Goal: Task Accomplishment & Management: Use online tool/utility

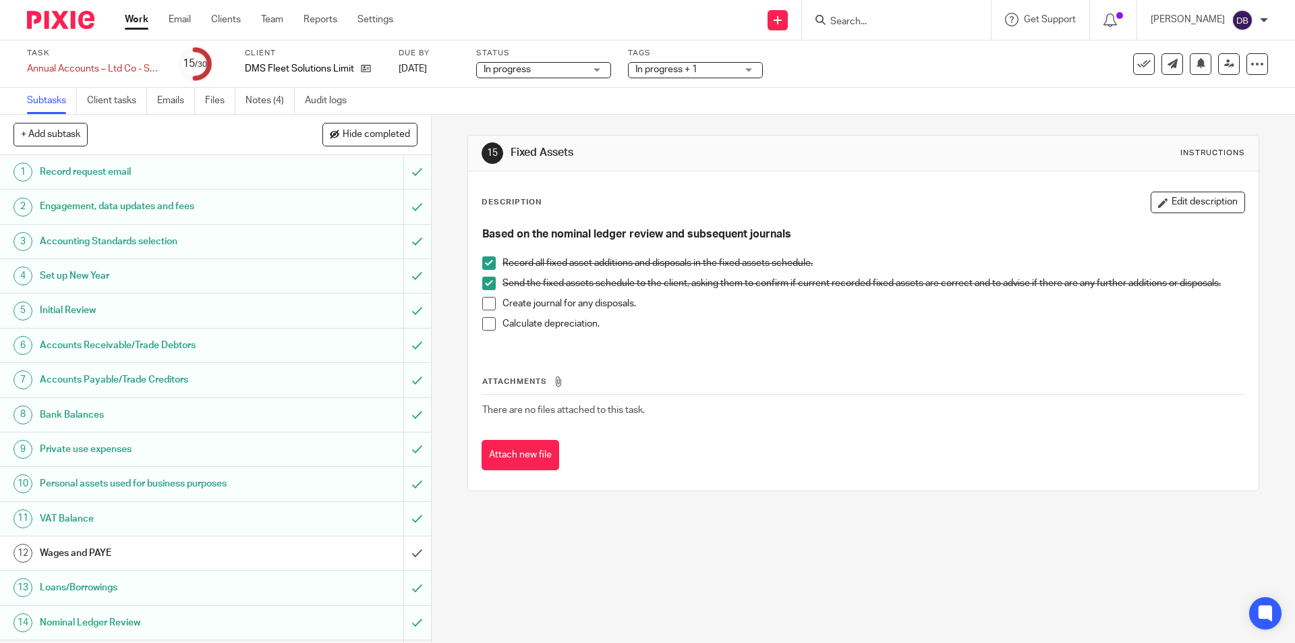
click at [134, 311] on h1 "Initial Review" at bounding box center [156, 310] width 233 height 20
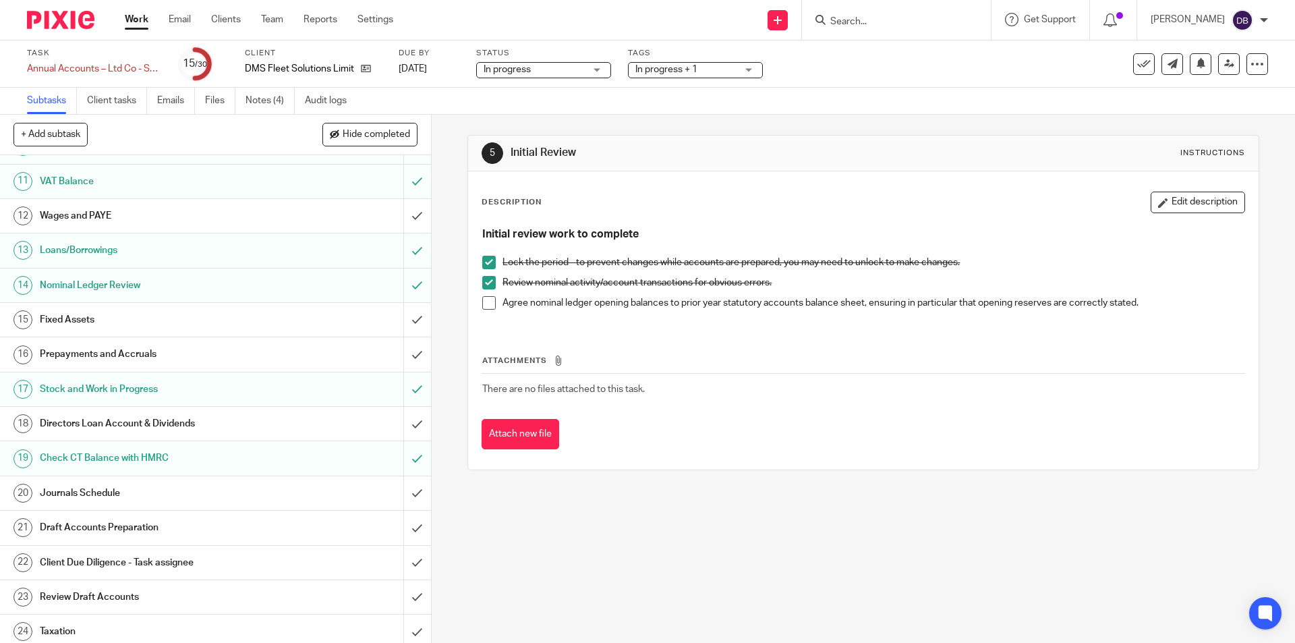
scroll to position [360, 0]
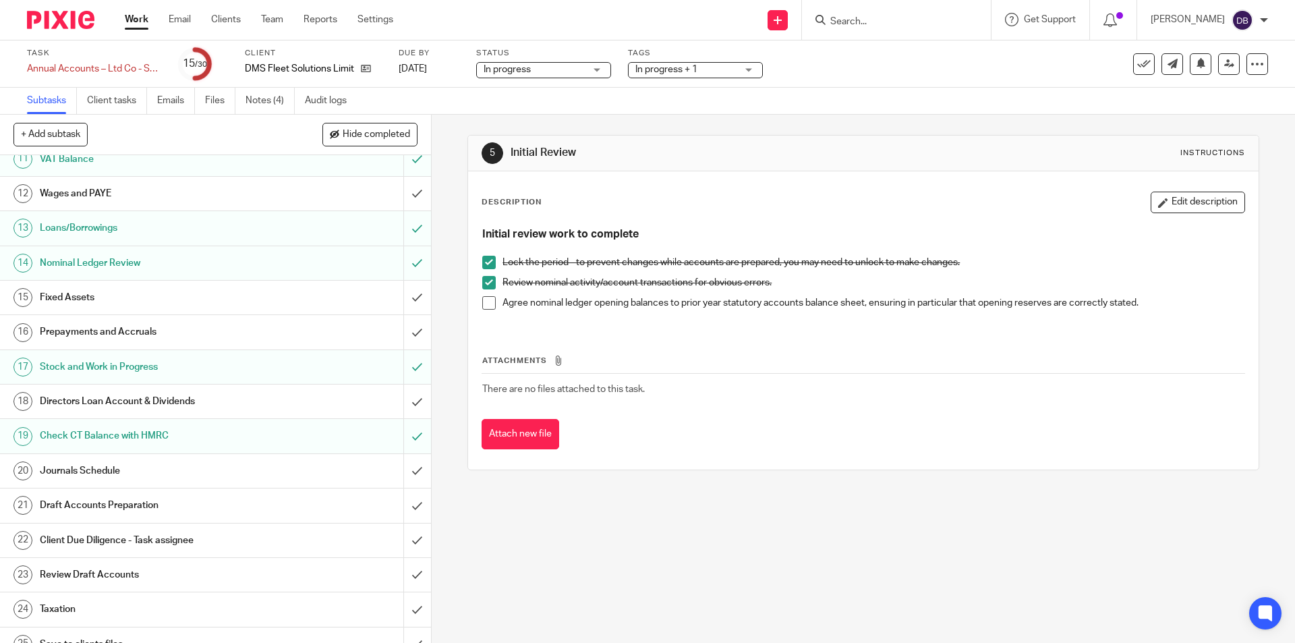
click at [199, 299] on h1 "Fixed Assets" at bounding box center [156, 297] width 233 height 20
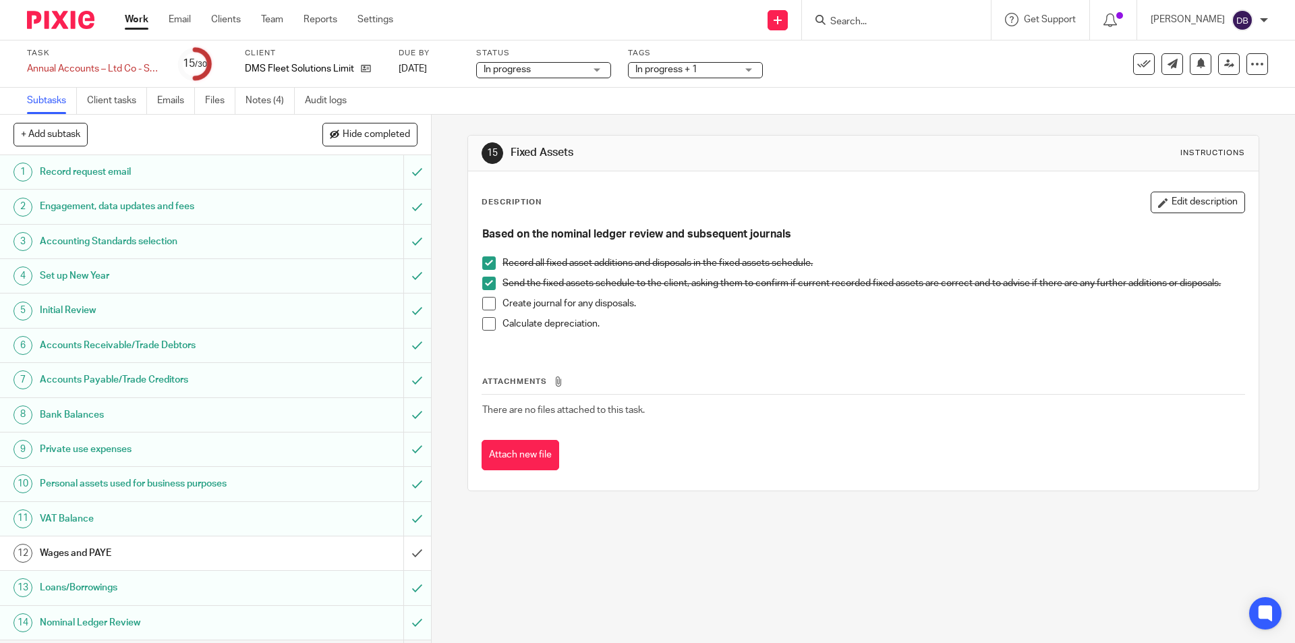
click at [491, 297] on span at bounding box center [488, 303] width 13 height 13
click at [484, 320] on span at bounding box center [488, 323] width 13 height 13
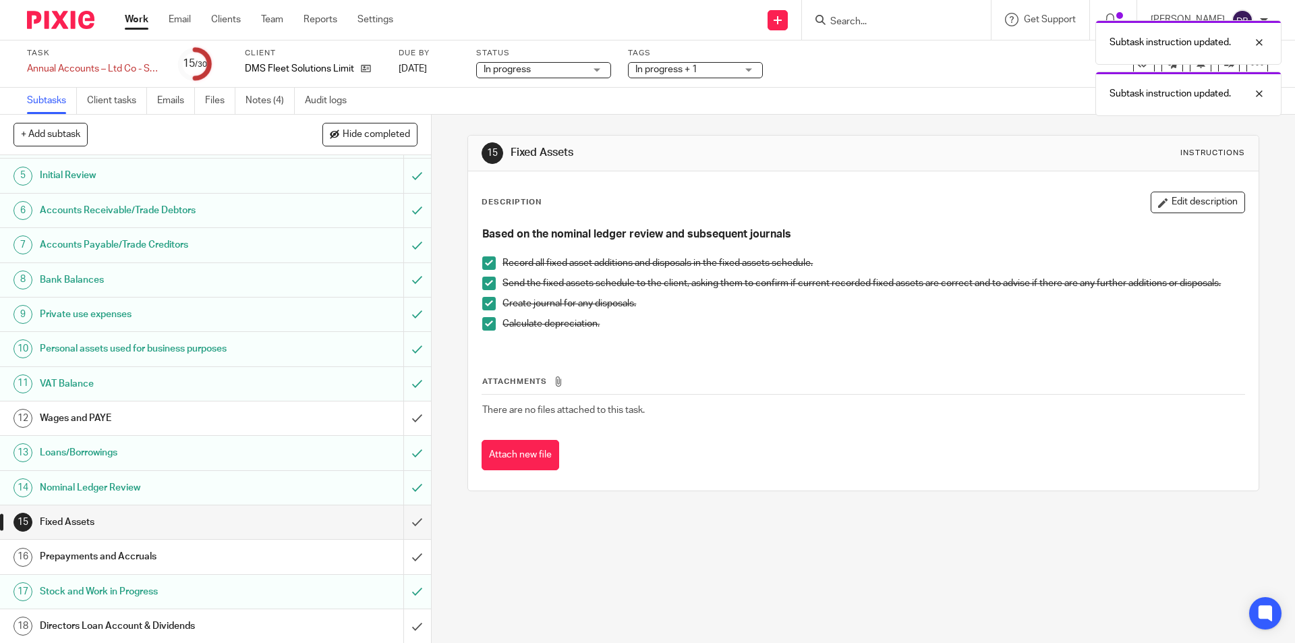
scroll to position [225, 0]
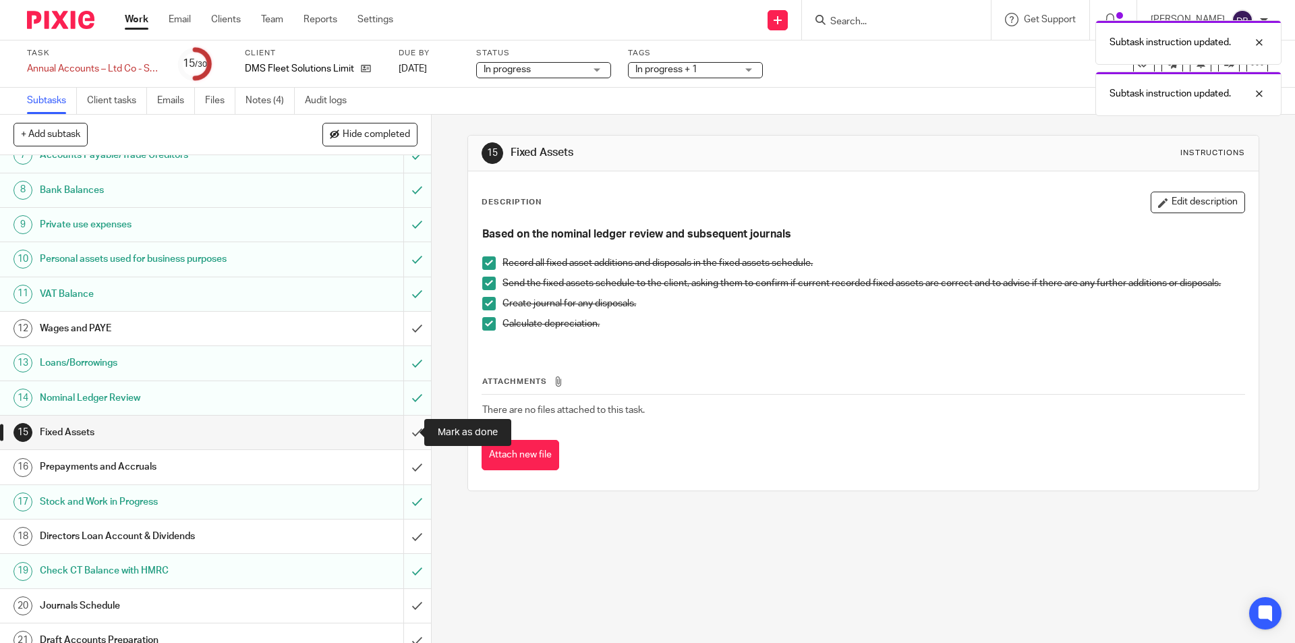
click at [403, 426] on input "submit" at bounding box center [215, 433] width 431 height 34
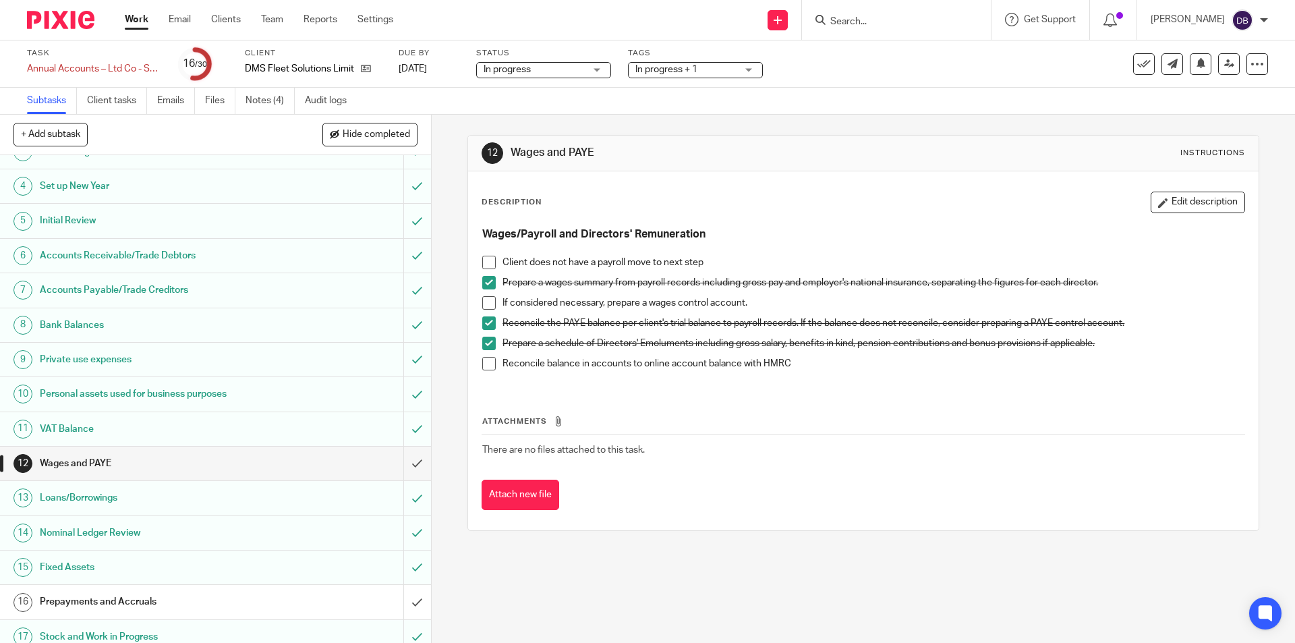
scroll to position [157, 0]
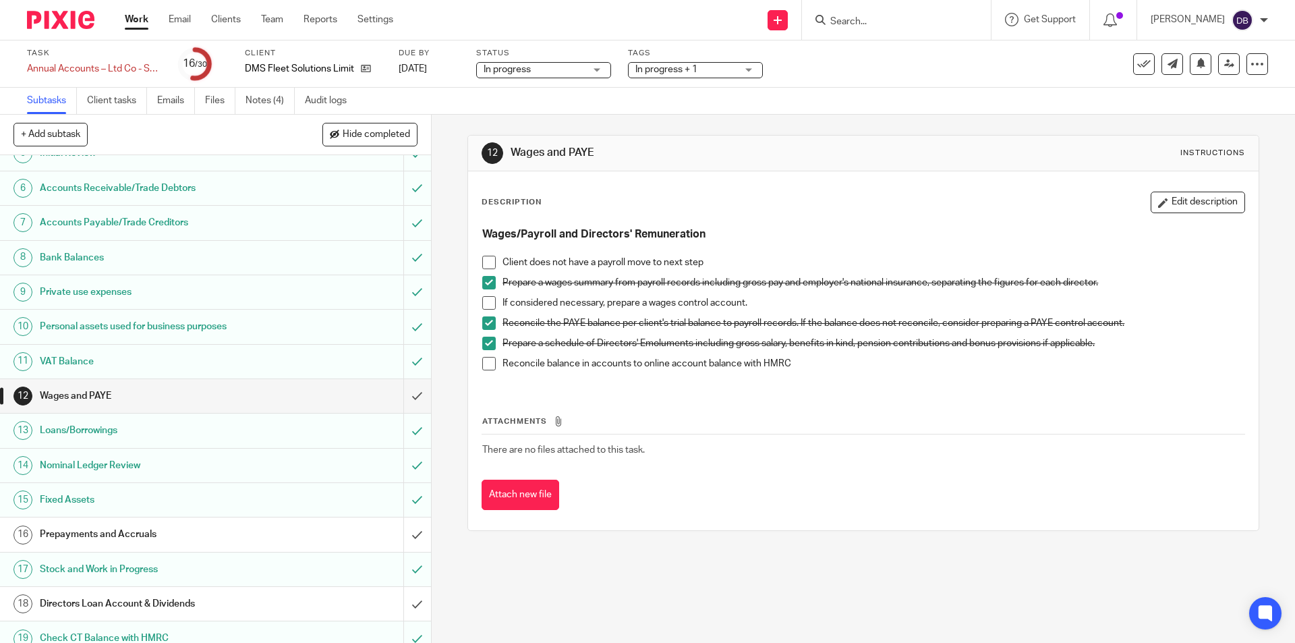
click at [198, 535] on h1 "Prepayments and Accruals" at bounding box center [156, 534] width 233 height 20
